Goal: Find contact information: Find contact information

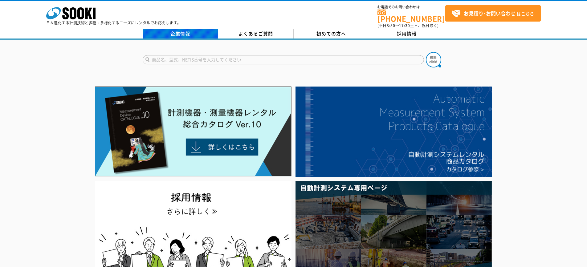
click at [183, 30] on link "企業情報" at bounding box center [180, 33] width 75 height 9
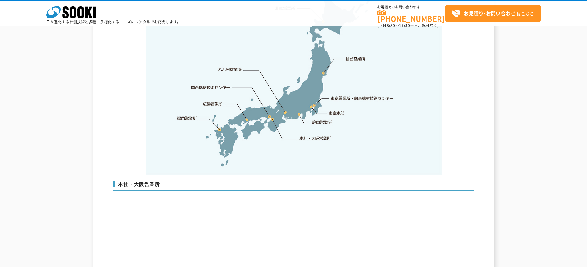
scroll to position [1335, 0]
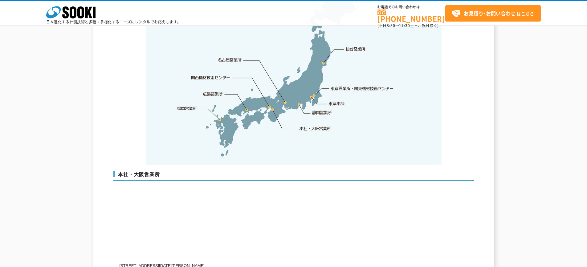
click at [347, 46] on link "仙台営業所" at bounding box center [355, 49] width 20 height 6
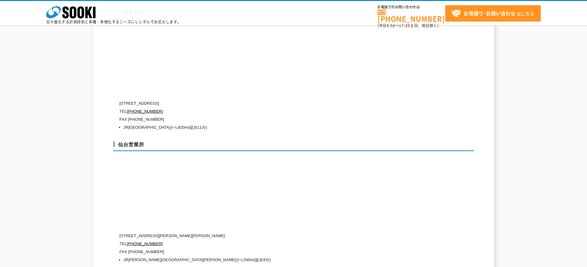
scroll to position [1932, 0]
